Goal: Contribute content

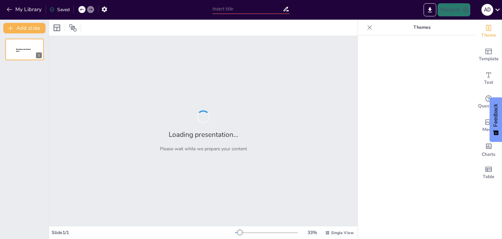
type input "Konfigurasi Dasar Router: Mode dan Perintah Utama"
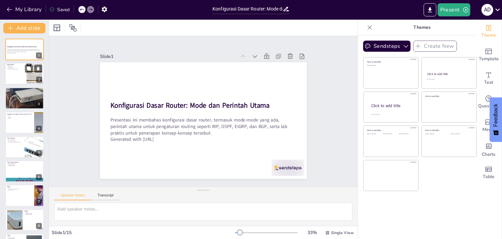
click at [21, 74] on div at bounding box center [24, 74] width 39 height 22
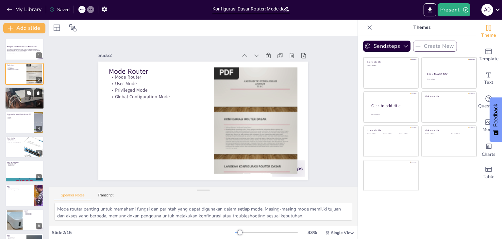
click at [35, 94] on button at bounding box center [38, 93] width 8 height 8
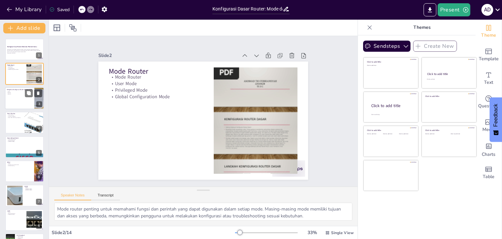
click at [15, 95] on div at bounding box center [24, 98] width 39 height 22
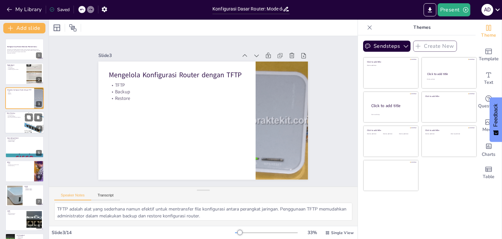
click at [14, 115] on p "Static Routing" at bounding box center [15, 114] width 16 height 1
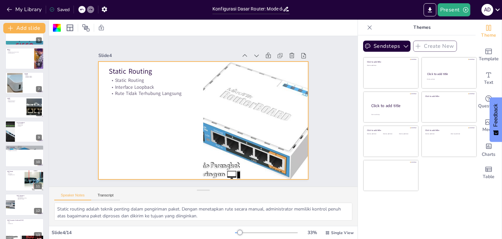
scroll to position [143, 0]
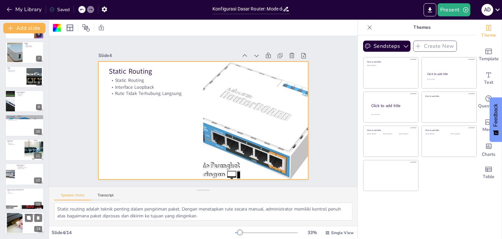
click at [18, 222] on div at bounding box center [15, 223] width 32 height 20
type textarea "Memahami mode-mode pada switch sangat penting untuk pengelolaan yang efektif. S…"
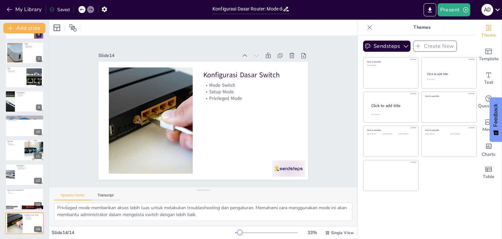
scroll to position [0, 0]
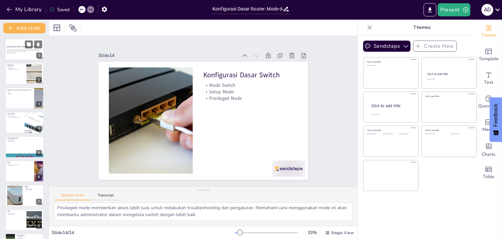
click at [8, 46] on strong "Konfigurasi Dasar Router: Mode dan Perintah Utama" at bounding box center [22, 47] width 30 height 2
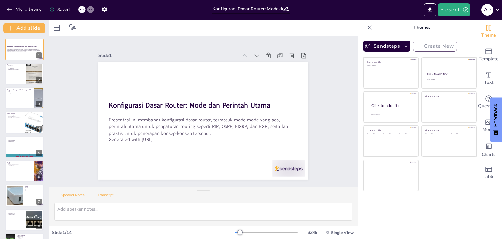
click at [109, 197] on button "Transcript" at bounding box center [105, 196] width 29 height 7
click at [14, 75] on div at bounding box center [24, 74] width 39 height 22
type textarea "Dalam presentasi ini, kita akan membahas mode-mode pada router yang terdiri dar…"
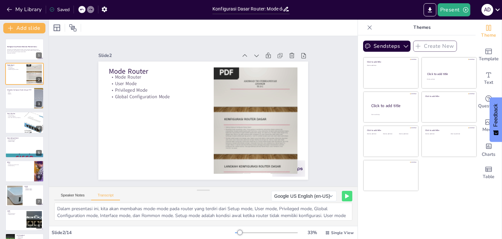
scroll to position [15, 0]
click at [81, 194] on button "Speaker Notes" at bounding box center [72, 196] width 37 height 7
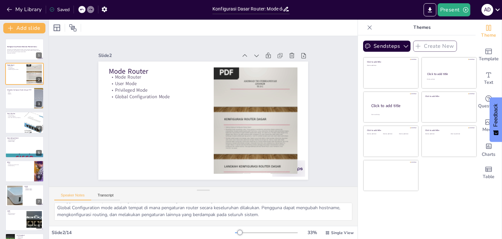
scroll to position [0, 0]
